Goal: Transaction & Acquisition: Obtain resource

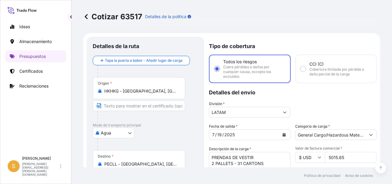
select select "Water"
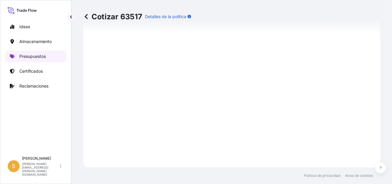
click at [48, 57] on link "Presupuestos" at bounding box center [35, 57] width 61 height 12
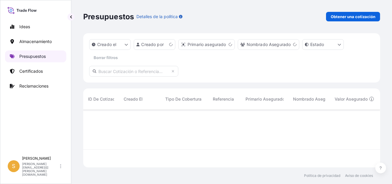
scroll to position [56, 292]
click at [339, 14] on p "Obtener una cotización" at bounding box center [353, 17] width 45 height 6
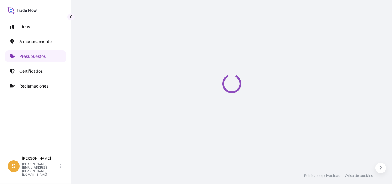
select select "Water"
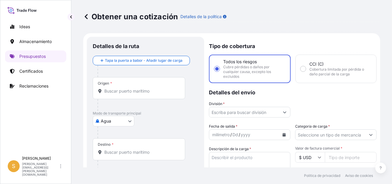
scroll to position [9, 0]
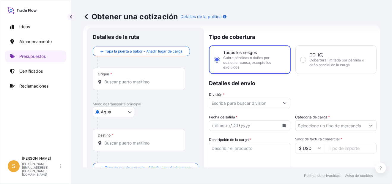
click at [139, 78] on div "Origen *" at bounding box center [139, 79] width 92 height 22
click at [139, 79] on input "Origen *" at bounding box center [140, 82] width 73 height 6
click at [142, 84] on input "Origen * Por favor, seleccione un origen" at bounding box center [140, 82] width 73 height 6
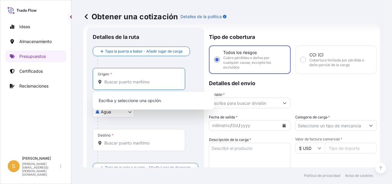
click at [114, 84] on input "Origen * Por favor, seleccione un origen" at bounding box center [140, 82] width 73 height 6
click at [142, 84] on input "Origen * Por favor, seleccione un origen" at bounding box center [140, 82] width 73 height 6
paste input "[GEOGRAPHIC_DATA]"
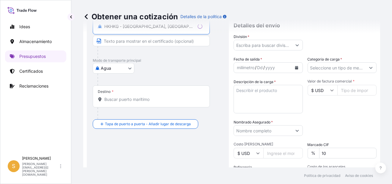
scroll to position [69, 0]
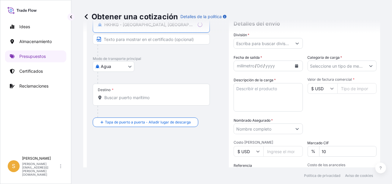
type input "HKHKG - [GEOGRAPHIC_DATA], [GEOGRAPHIC_DATA]"
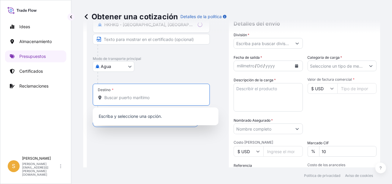
click at [123, 100] on input "Destino *" at bounding box center [153, 98] width 98 height 6
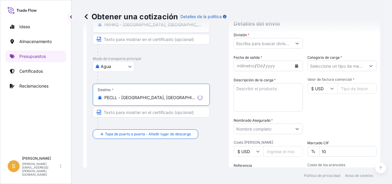
type input "PECLL - [GEOGRAPHIC_DATA], [GEOGRAPHIC_DATA]"
click at [249, 43] on input "División *" at bounding box center [263, 43] width 58 height 11
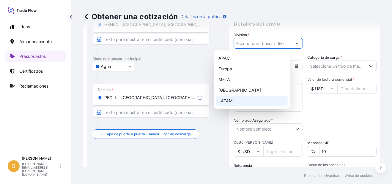
click at [223, 100] on div "LATAM" at bounding box center [252, 101] width 72 height 11
type input "LATAM"
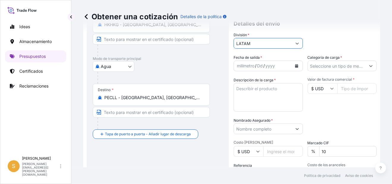
click at [258, 65] on div "milímetro / Dd / yyyy" at bounding box center [263, 66] width 58 height 11
click at [292, 65] on button "Calendario" at bounding box center [297, 66] width 10 height 10
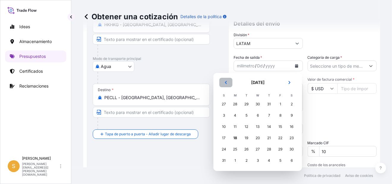
click at [225, 80] on button "Anterior" at bounding box center [225, 83] width 13 height 10
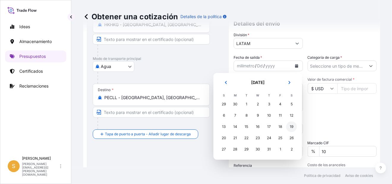
click at [291, 127] on div "19" at bounding box center [291, 127] width 11 height 11
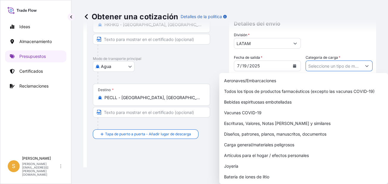
click at [309, 67] on input "Categoría de carga *" at bounding box center [334, 66] width 56 height 11
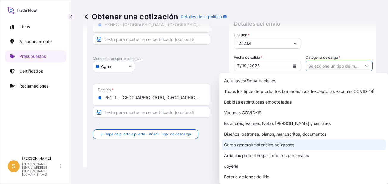
click at [258, 145] on div "Carga general/materiales peligrosos" at bounding box center [304, 145] width 164 height 11
type input "General Cargo/Hazardous Material"
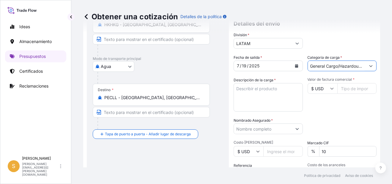
click at [238, 89] on textarea "Descripción de la carga *" at bounding box center [268, 97] width 69 height 29
drag, startPoint x: 241, startPoint y: 96, endPoint x: 244, endPoint y: 94, distance: 4.2
click at [241, 96] on textarea "PRENDAS DE VESTIR" at bounding box center [268, 97] width 69 height 29
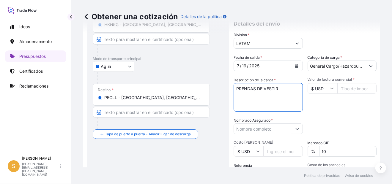
paste textarea "8 CARTONS"
type textarea "PRENDAS DE VESTIR 8 CARTONS"
click at [350, 87] on input "Valor de factura comercial *" at bounding box center [358, 88] width 40 height 11
paste input "2052.56"
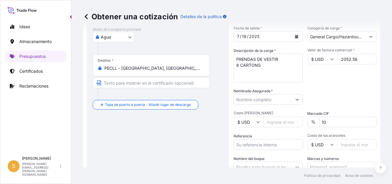
type input "2052.56"
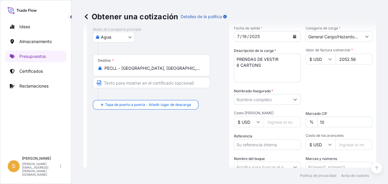
click at [254, 99] on input "Nombrado Asegurado *" at bounding box center [262, 99] width 56 height 11
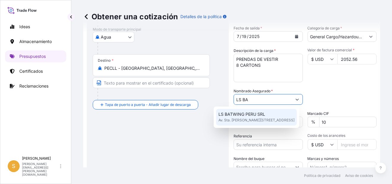
click at [237, 113] on span "LS BATWING PERU SRL" at bounding box center [242, 115] width 47 height 6
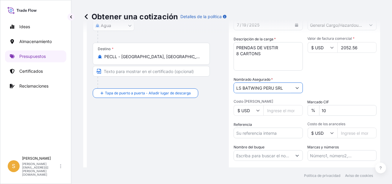
scroll to position [128, 0]
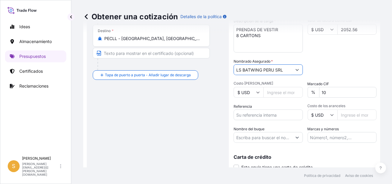
type input "LS BATWING PERU SRL"
drag, startPoint x: 323, startPoint y: 90, endPoint x: 293, endPoint y: 89, distance: 30.0
click at [293, 89] on div "Fecha de salida * [DATE] Categoría de carga * General Cargo/Hazardous Material …" at bounding box center [305, 69] width 143 height 147
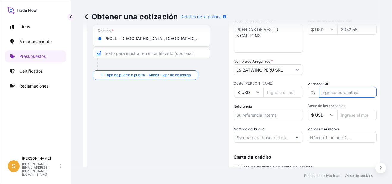
type input "10"
click at [244, 116] on input "Referencia" at bounding box center [268, 115] width 69 height 11
drag, startPoint x: 249, startPoint y: 112, endPoint x: 259, endPoint y: 115, distance: 10.0
click at [249, 112] on input "Referencia" at bounding box center [268, 115] width 69 height 11
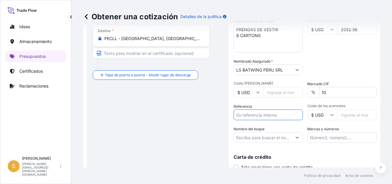
paste input "Factura 5073461763."
type input "Factura 5073461763."
